Goal: Task Accomplishment & Management: Use online tool/utility

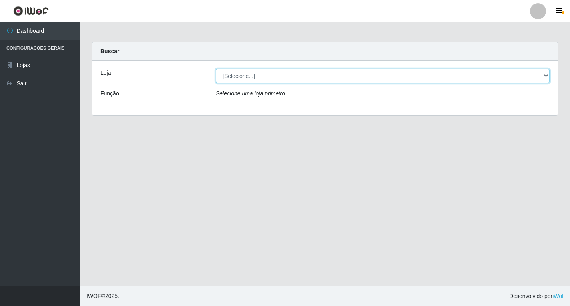
click at [544, 75] on select "[Selecione...] Atacado Vem - [STREET_ADDRESS]" at bounding box center [383, 76] width 334 height 14
select select "455"
click at [216, 69] on select "[Selecione...] Atacado Vem - [STREET_ADDRESS]" at bounding box center [383, 76] width 334 height 14
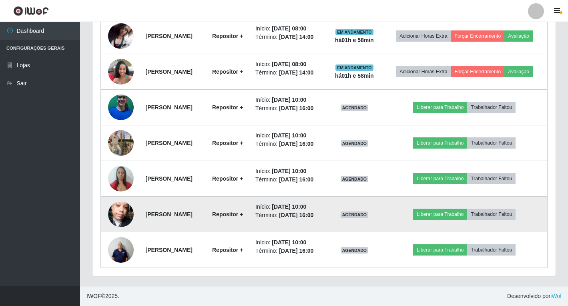
scroll to position [500, 0]
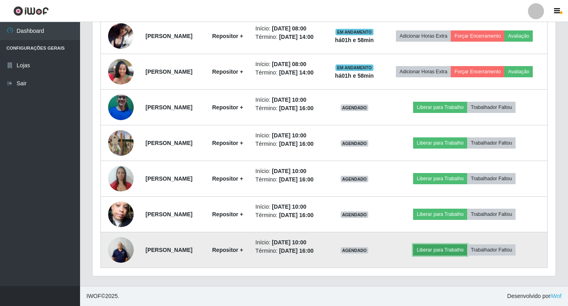
click at [465, 246] on button "Liberar para Trabalho" at bounding box center [440, 249] width 54 height 11
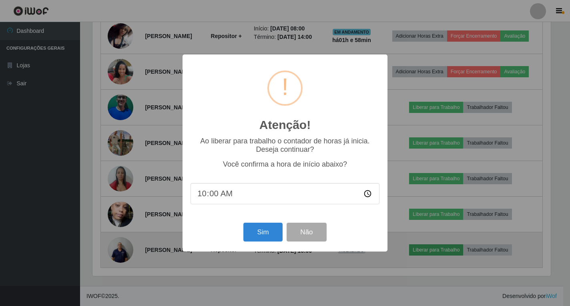
scroll to position [166, 459]
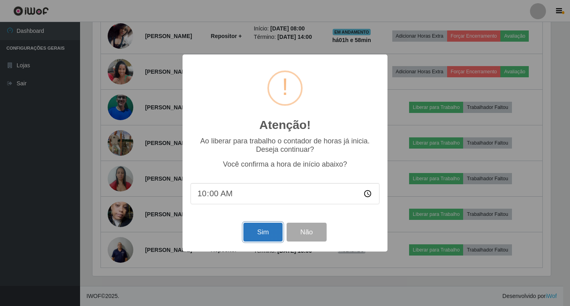
click at [264, 238] on button "Sim" at bounding box center [263, 232] width 39 height 19
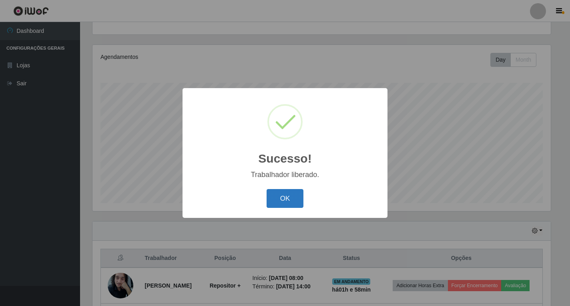
click at [286, 199] on button "OK" at bounding box center [285, 198] width 37 height 19
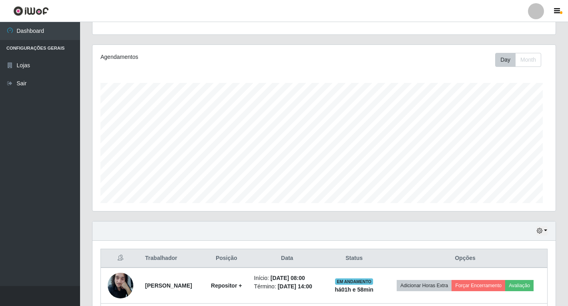
scroll to position [166, 463]
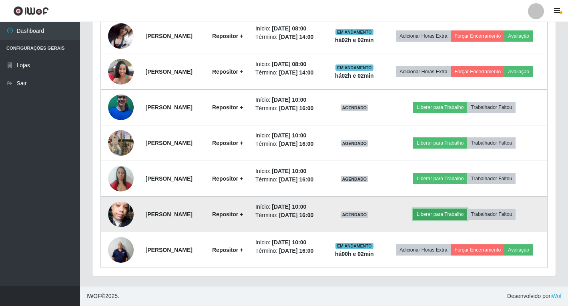
click at [453, 209] on button "Liberar para Trabalho" at bounding box center [440, 214] width 54 height 11
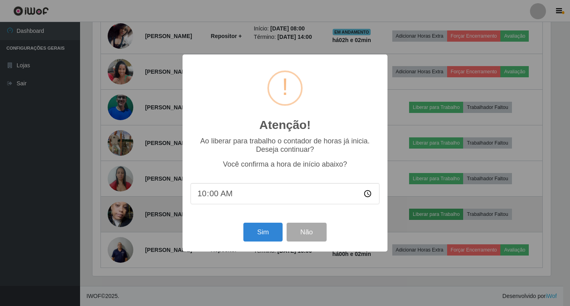
scroll to position [166, 459]
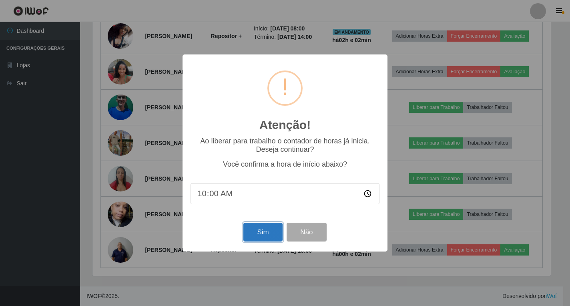
click at [260, 238] on button "Sim" at bounding box center [263, 232] width 39 height 19
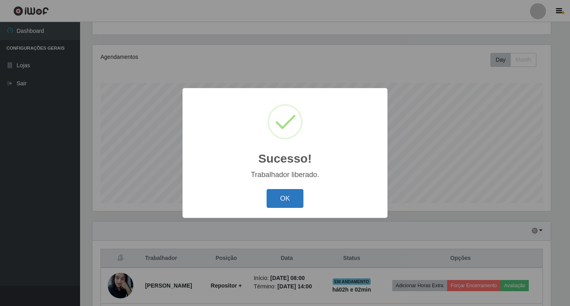
click at [291, 199] on button "OK" at bounding box center [285, 198] width 37 height 19
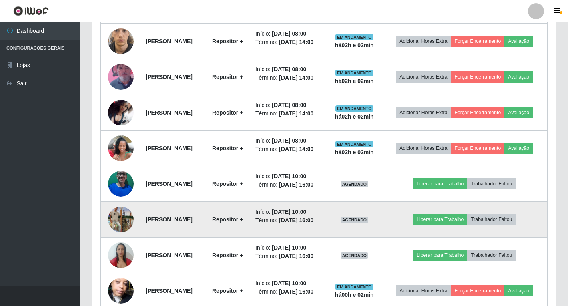
scroll to position [364, 0]
click at [454, 225] on button "Liberar para Trabalho" at bounding box center [440, 218] width 54 height 11
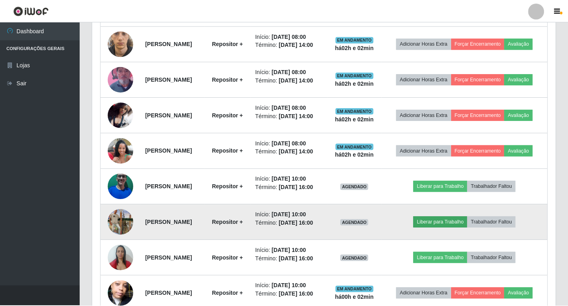
scroll to position [166, 459]
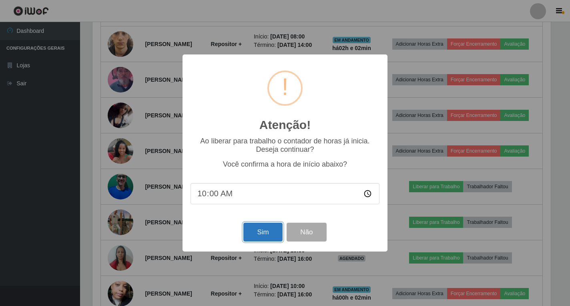
click at [271, 233] on button "Sim" at bounding box center [263, 232] width 39 height 19
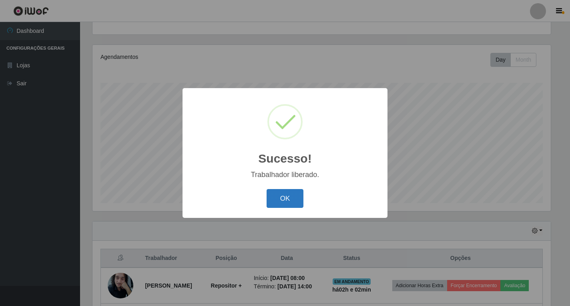
click at [296, 195] on button "OK" at bounding box center [285, 198] width 37 height 19
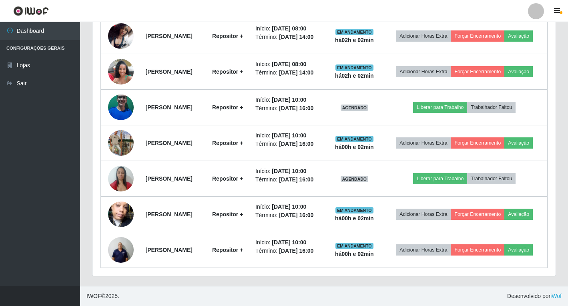
scroll to position [500, 0]
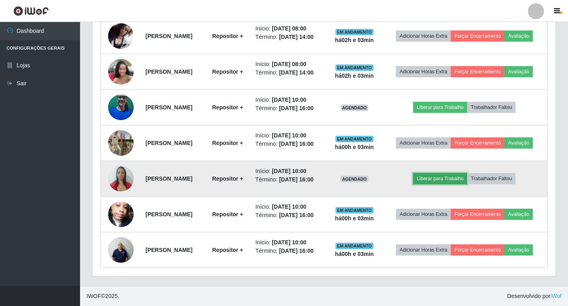
click at [461, 173] on button "Liberar para Trabalho" at bounding box center [440, 178] width 54 height 11
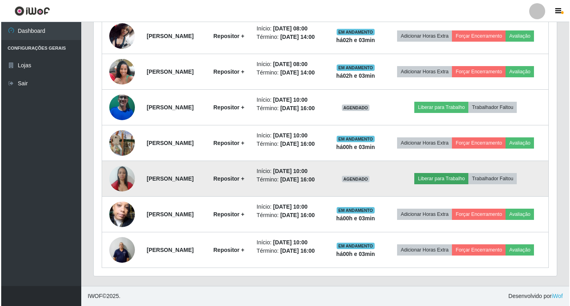
scroll to position [166, 459]
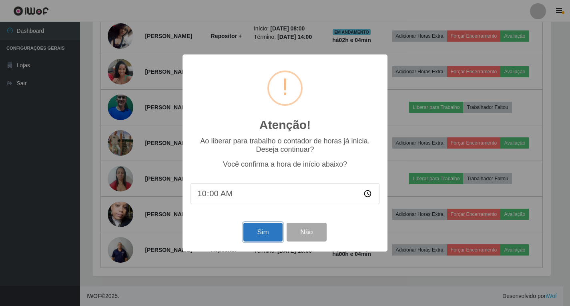
click at [274, 236] on button "Sim" at bounding box center [263, 232] width 39 height 19
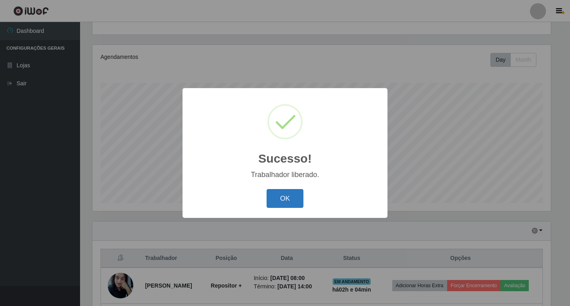
click at [293, 198] on button "OK" at bounding box center [285, 198] width 37 height 19
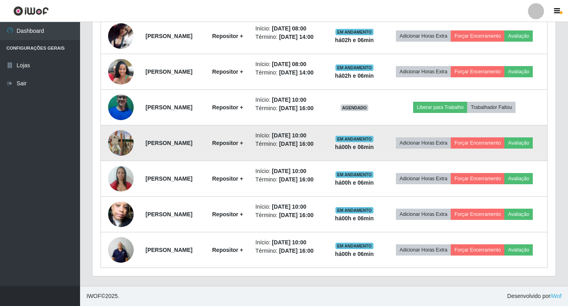
scroll to position [444, 0]
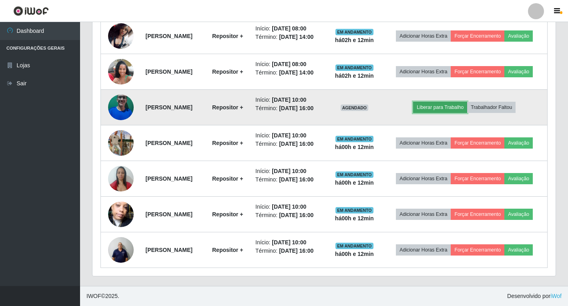
click at [459, 113] on button "Liberar para Trabalho" at bounding box center [440, 107] width 54 height 11
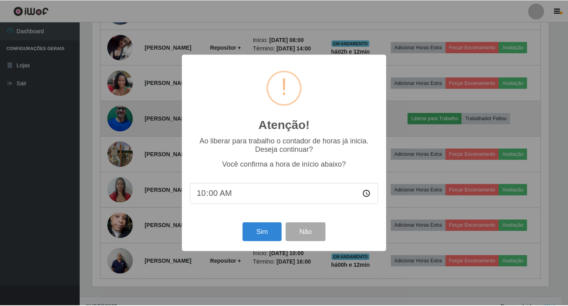
scroll to position [166, 459]
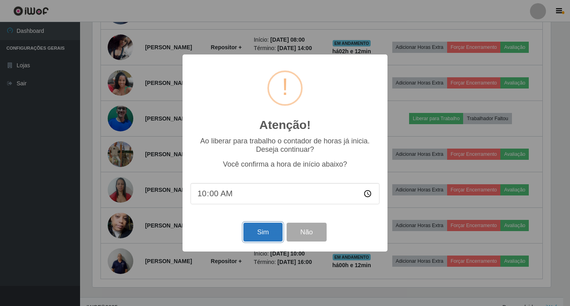
click at [269, 231] on button "Sim" at bounding box center [263, 232] width 39 height 19
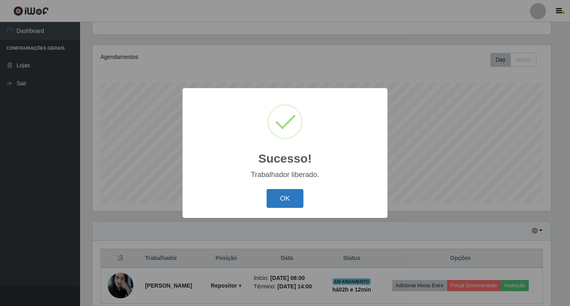
click at [283, 203] on button "OK" at bounding box center [285, 198] width 37 height 19
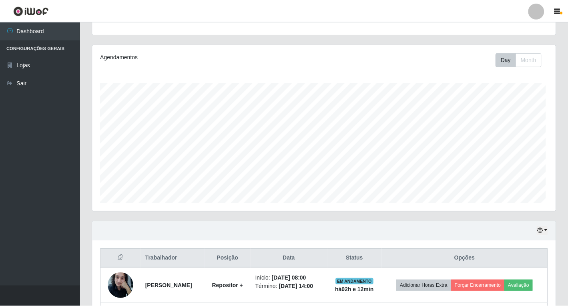
scroll to position [166, 463]
